Goal: Task Accomplishment & Management: Use online tool/utility

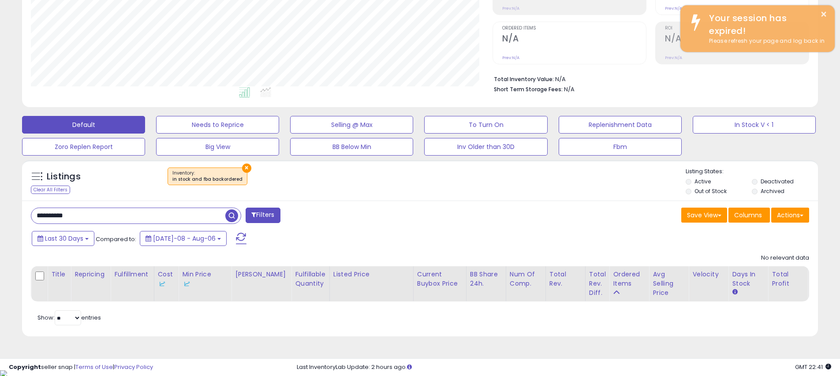
scroll to position [181, 462]
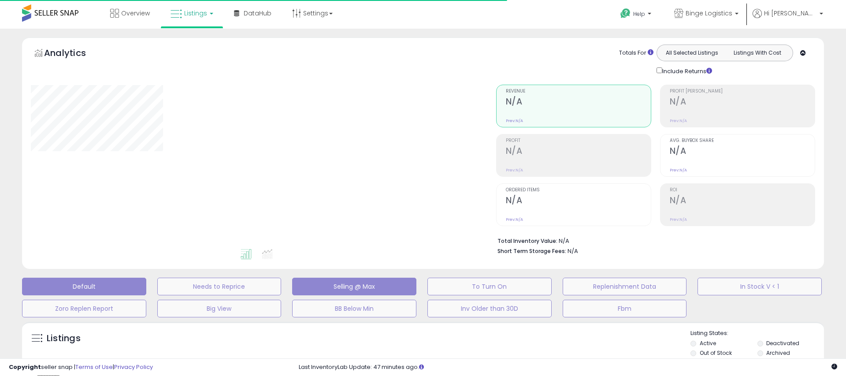
type input "**********"
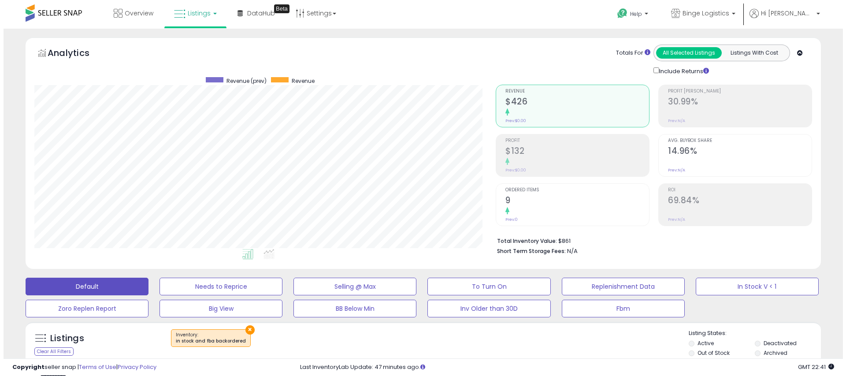
scroll to position [181, 462]
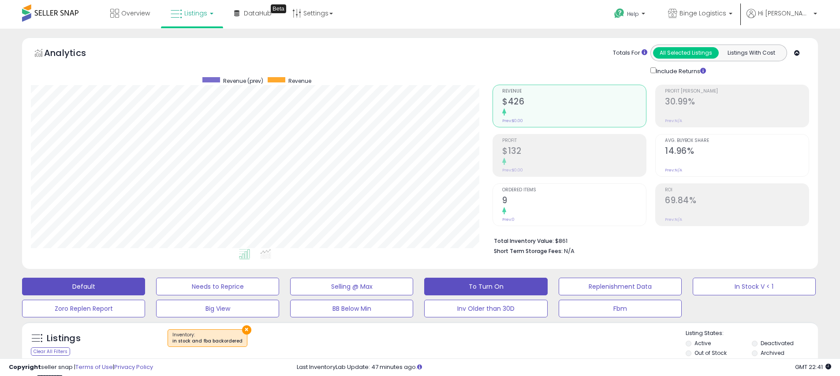
click at [497, 291] on button "To Turn On" at bounding box center [485, 287] width 123 height 18
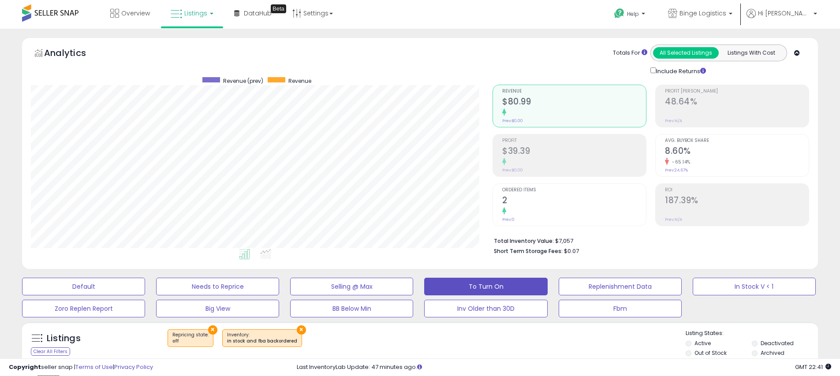
scroll to position [213, 0]
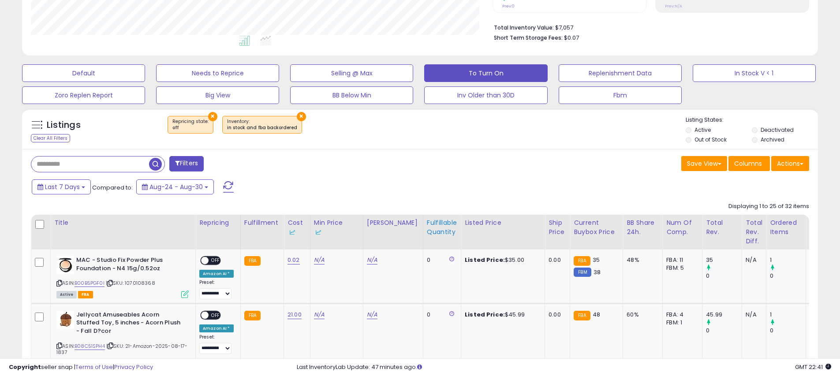
click at [427, 231] on div "Fulfillable Quantity" at bounding box center [442, 227] width 30 height 19
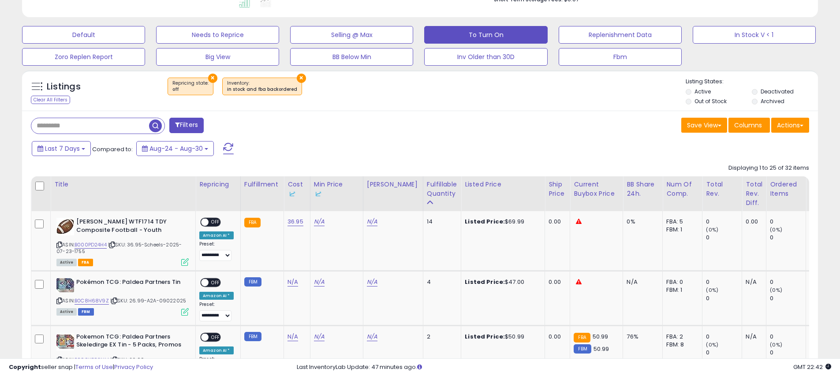
scroll to position [0, 0]
